Goal: Find specific page/section: Find specific page/section

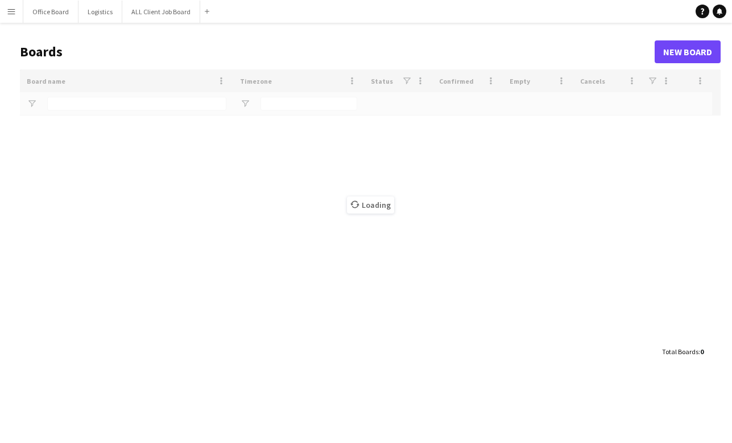
type input "**********"
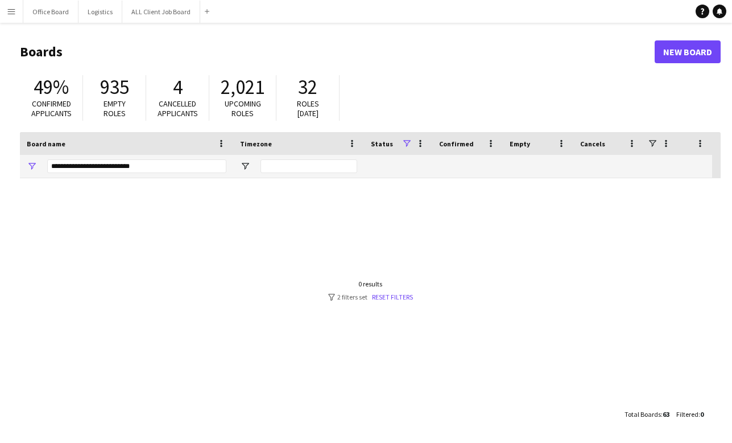
click at [14, 15] on app-icon "Menu" at bounding box center [11, 11] width 9 height 9
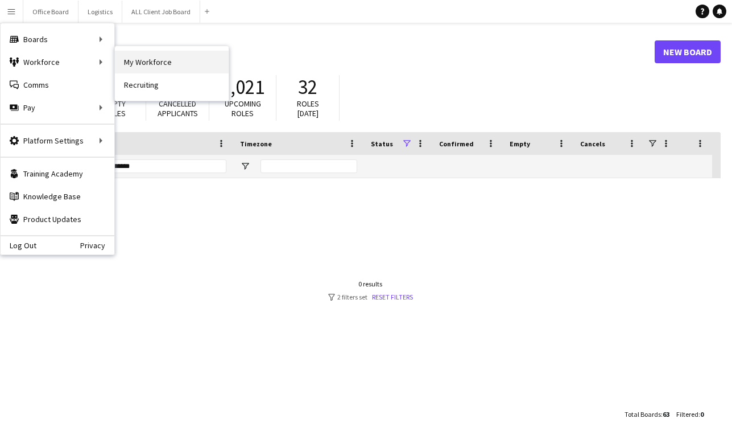
click at [156, 60] on link "My Workforce" at bounding box center [172, 62] width 114 height 23
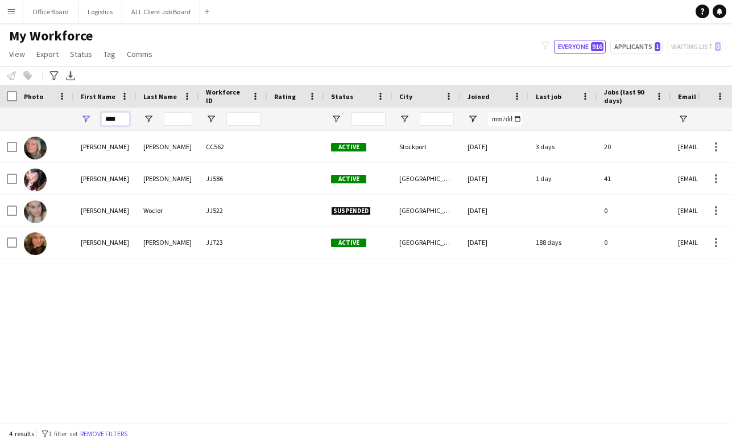
click at [119, 124] on input "****" at bounding box center [115, 119] width 28 height 14
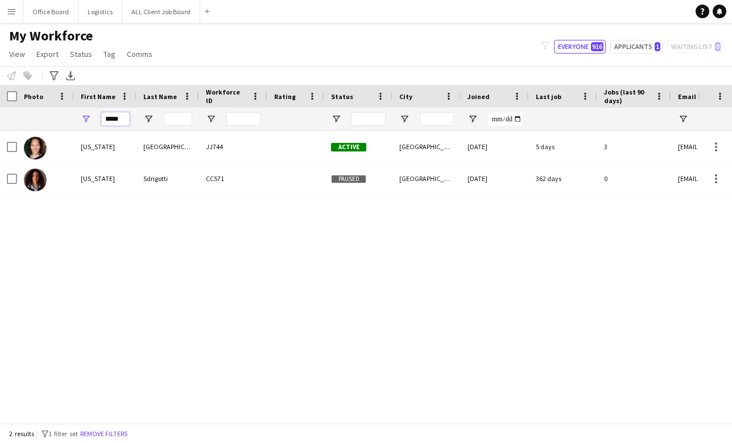
type input "*****"
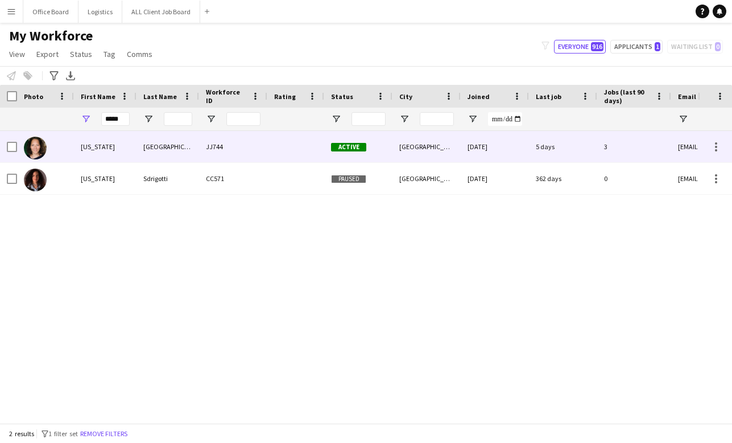
click at [125, 143] on div "[US_STATE]" at bounding box center [105, 146] width 63 height 31
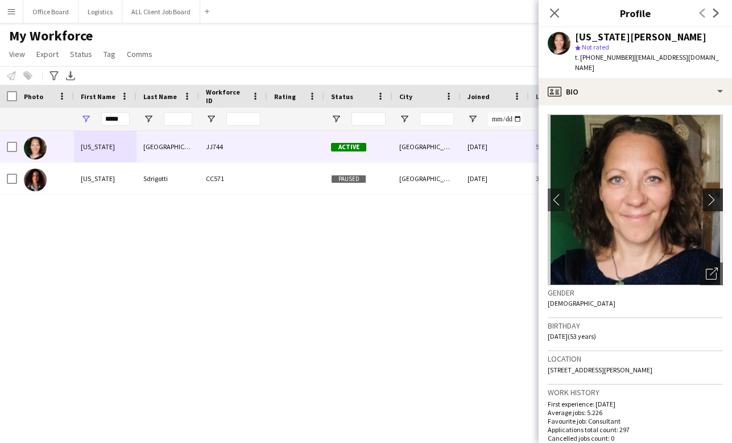
click at [717, 188] on button "chevron-right" at bounding box center [714, 199] width 23 height 23
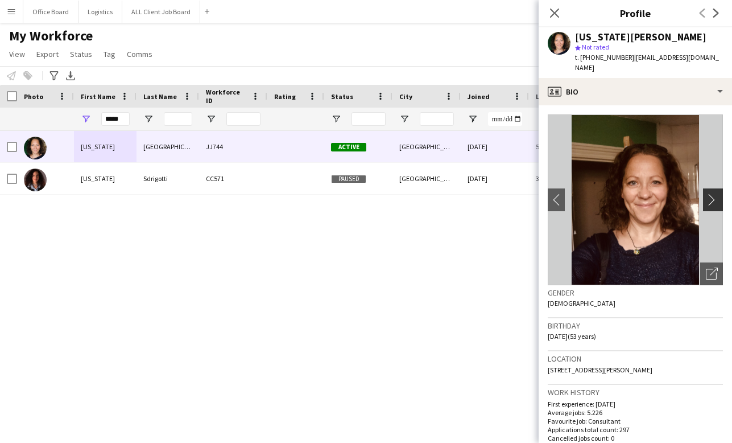
click at [717, 193] on app-icon "chevron-right" at bounding box center [715, 199] width 18 height 12
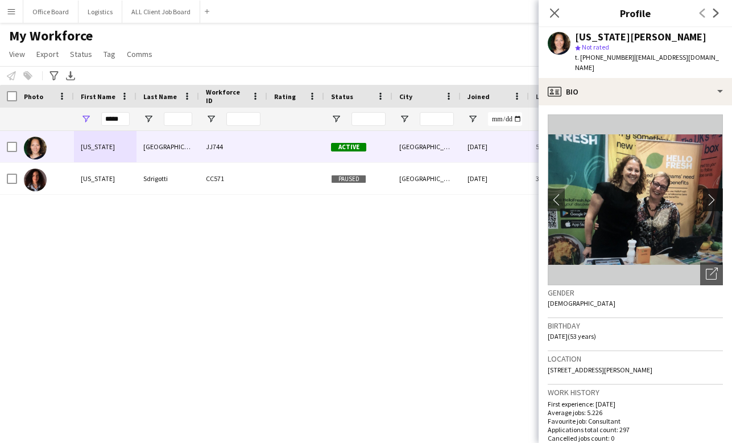
click at [717, 193] on app-icon "chevron-right" at bounding box center [715, 199] width 18 height 12
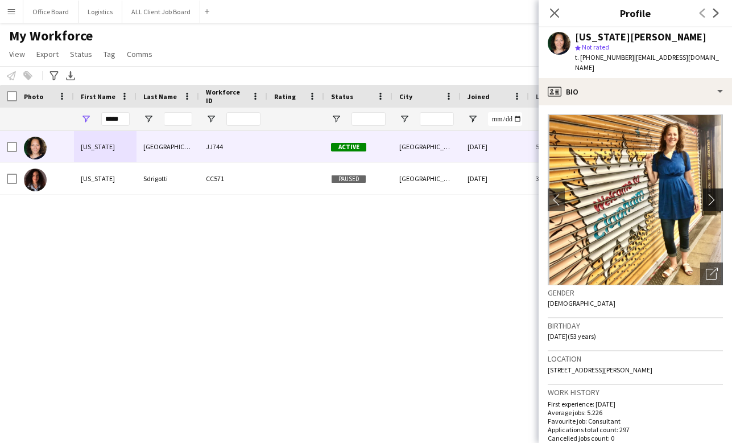
click at [717, 193] on app-icon "chevron-right" at bounding box center [715, 199] width 18 height 12
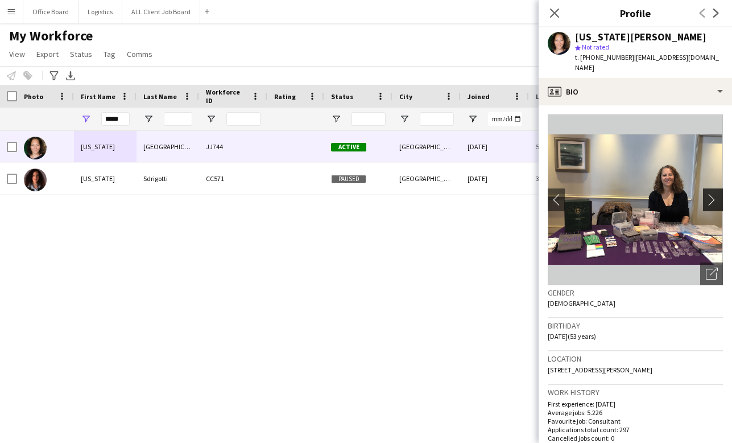
click at [717, 193] on app-icon "chevron-right" at bounding box center [715, 199] width 18 height 12
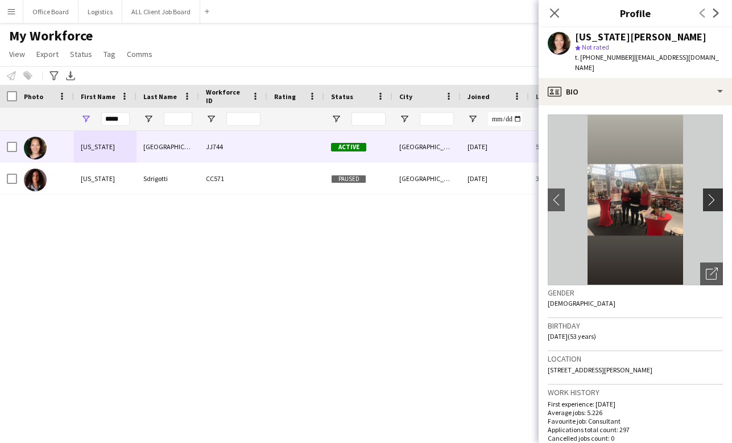
click at [716, 193] on app-icon "chevron-right" at bounding box center [715, 199] width 18 height 12
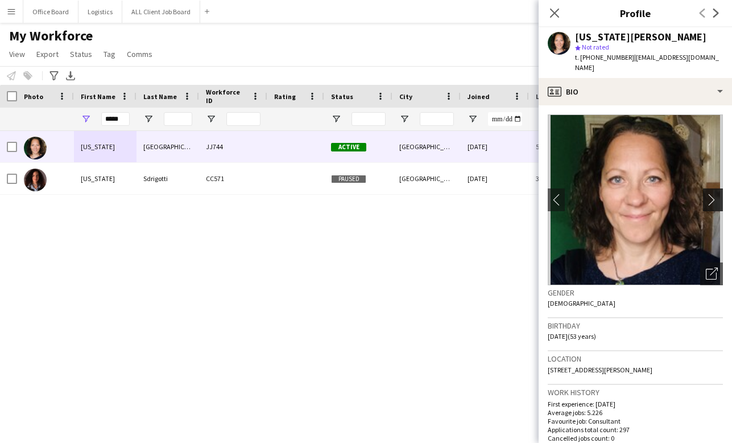
click at [716, 193] on app-icon "chevron-right" at bounding box center [715, 199] width 18 height 12
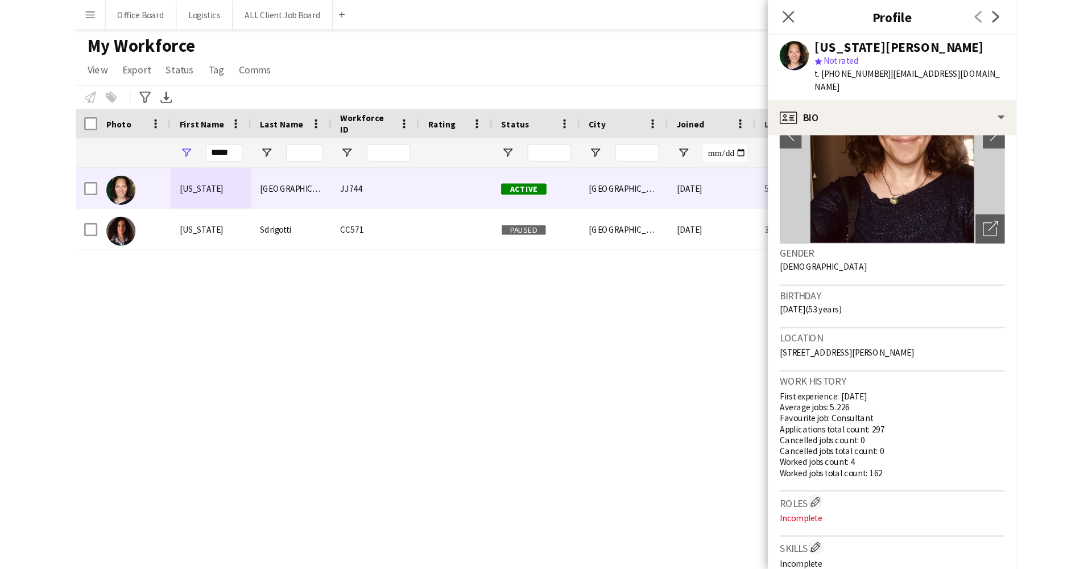
scroll to position [98, 0]
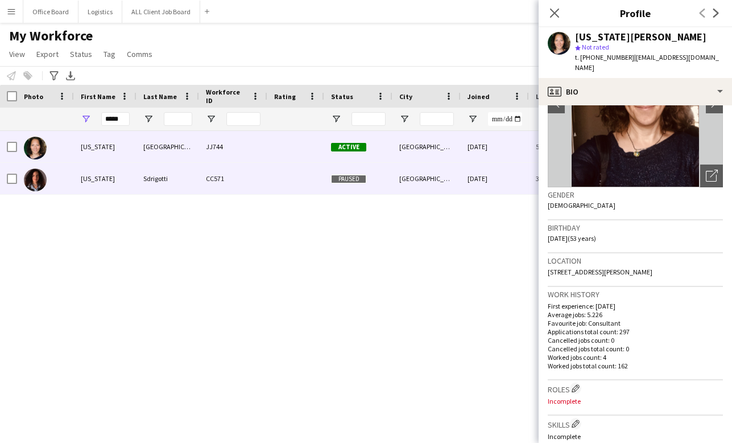
click at [216, 189] on div "CC571" at bounding box center [233, 178] width 68 height 31
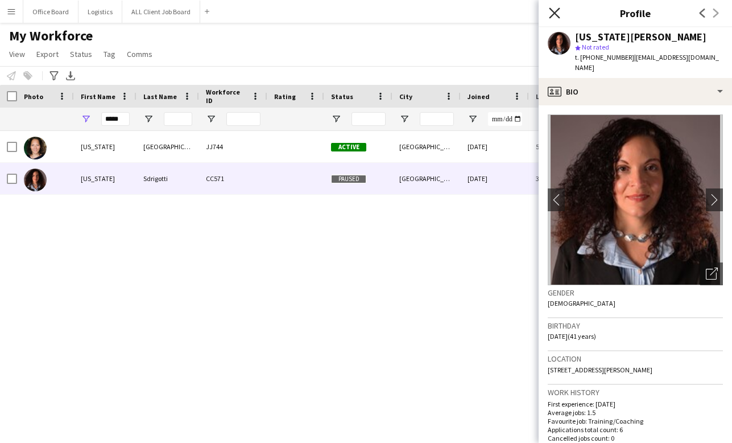
click at [555, 14] on icon at bounding box center [554, 12] width 11 height 11
